Goal: Task Accomplishment & Management: Use online tool/utility

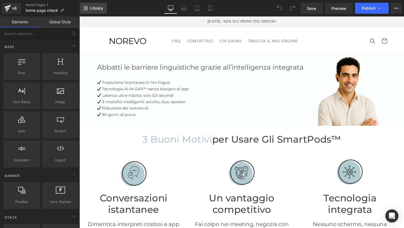
click at [90, 9] on span "Library" at bounding box center [96, 8] width 13 height 5
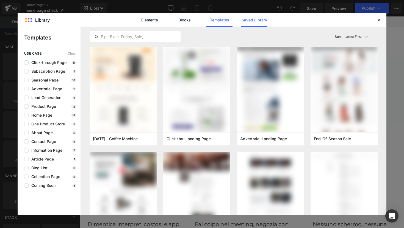
click at [252, 21] on link "Saved Library" at bounding box center [254, 20] width 26 height 14
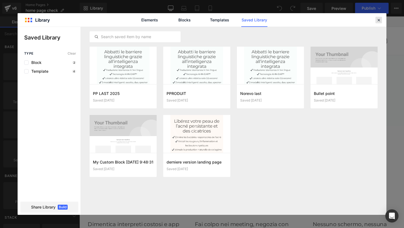
click at [377, 18] on icon at bounding box center [378, 20] width 5 height 5
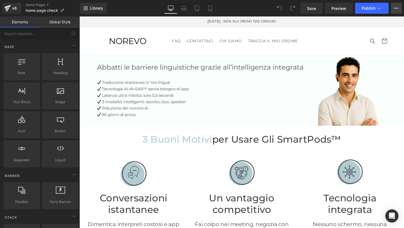
click at [397, 10] on icon at bounding box center [396, 8] width 4 height 4
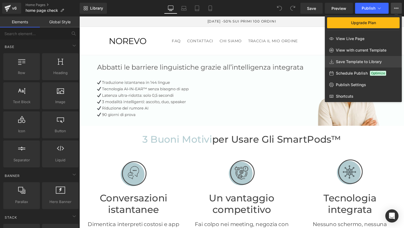
click at [359, 62] on span "Save Template to Library" at bounding box center [359, 61] width 46 height 5
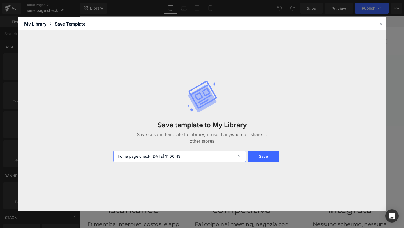
drag, startPoint x: 195, startPoint y: 157, endPoint x: 105, endPoint y: 154, distance: 89.9
click at [105, 154] on div "Save template to My Library Save custom template to Library, reuse it anywhere …" at bounding box center [202, 121] width 369 height 180
type input "Norevo check"
click at [263, 156] on button "Save" at bounding box center [263, 156] width 31 height 11
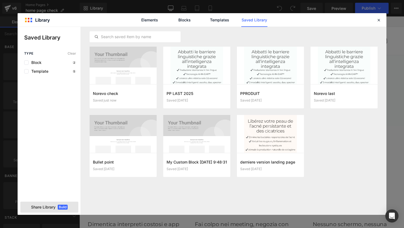
click at [34, 211] on div "Share Library Build" at bounding box center [49, 207] width 58 height 11
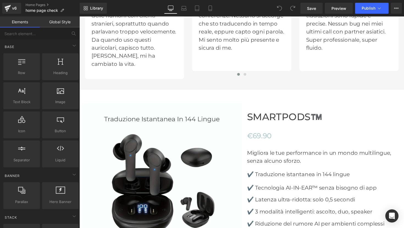
scroll to position [1182, 0]
